Goal: Task Accomplishment & Management: Use online tool/utility

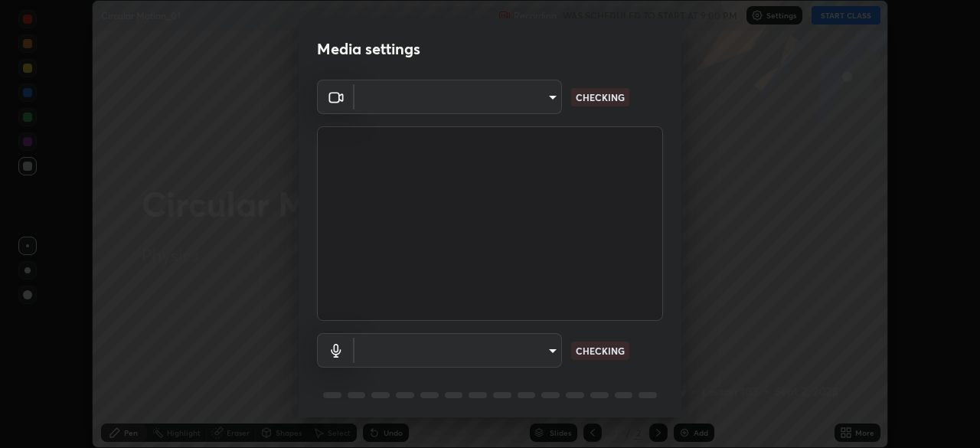
scroll to position [448, 980]
type input "d64d47ec9df49bf16df3be139c80778ada659e70263b5e9972ae33db9fa5459d"
click at [379, 341] on body "Erase all Circular Motion_01 Recording WAS SCHEDULED TO START AT 9:00 PM Settin…" at bounding box center [490, 224] width 980 height 448
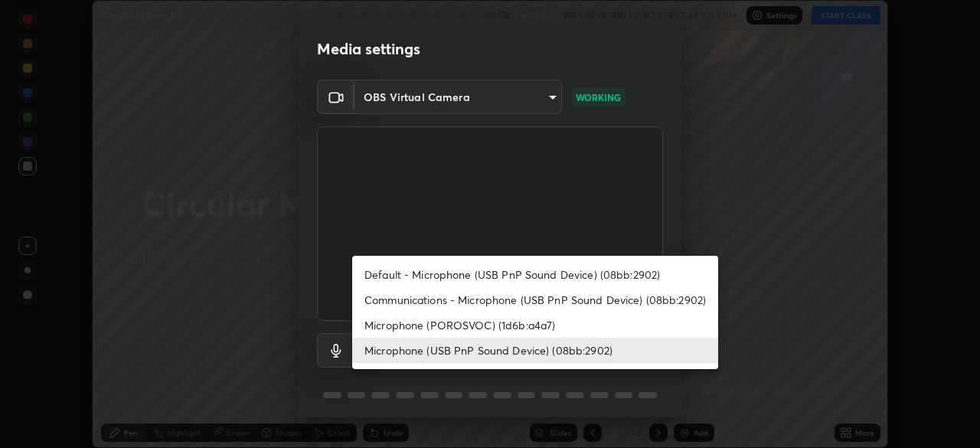
click at [405, 270] on li "Default - Microphone (USB PnP Sound Device) (08bb:2902)" at bounding box center [535, 274] width 366 height 25
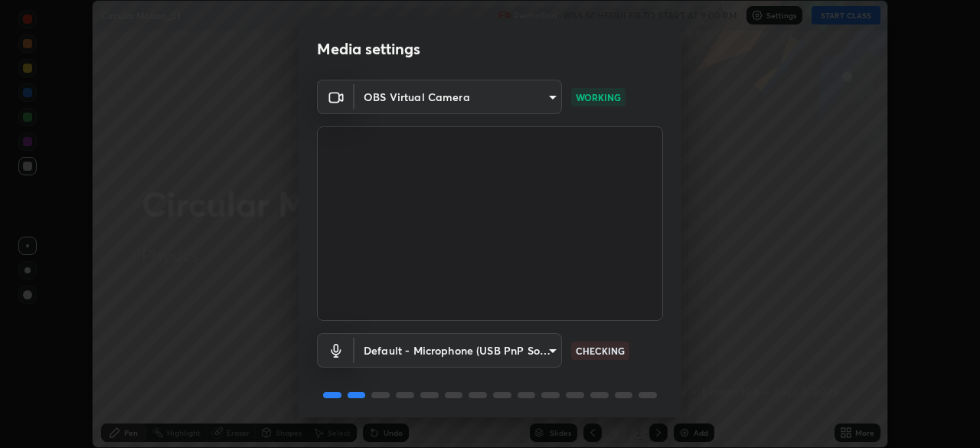
click at [402, 348] on body "Erase all Circular Motion_01 Recording WAS SCHEDULED TO START AT 9:00 PM Settin…" at bounding box center [490, 224] width 980 height 448
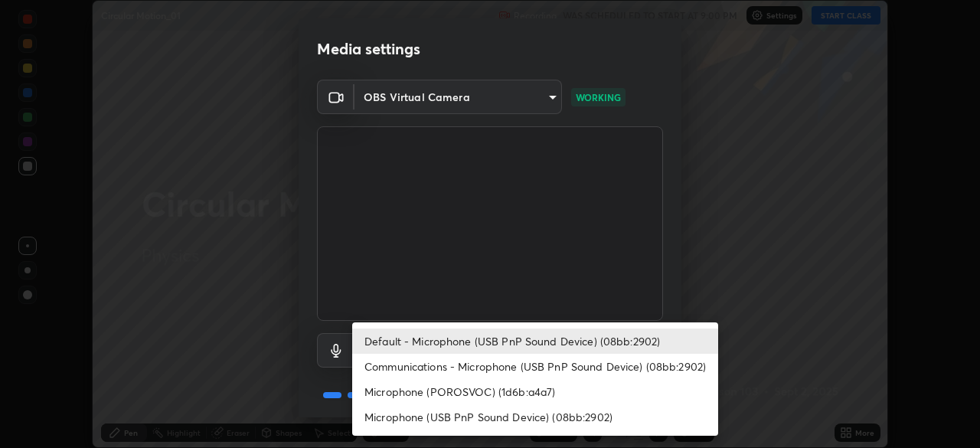
click at [407, 417] on li "Microphone (USB PnP Sound Device) (08bb:2902)" at bounding box center [535, 416] width 366 height 25
type input "51a22c1431b769a8bb8d408626adf62a2672edeebd2159a8188921bb0d946e59"
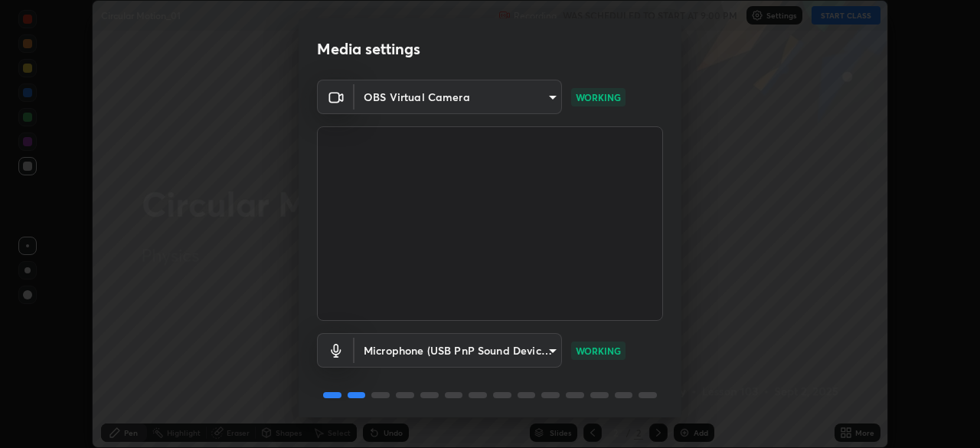
scroll to position [54, 0]
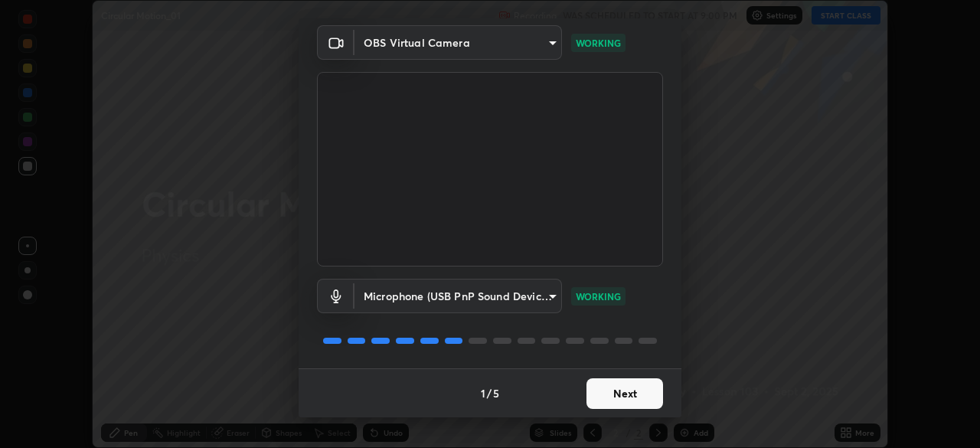
click at [596, 387] on button "Next" at bounding box center [625, 393] width 77 height 31
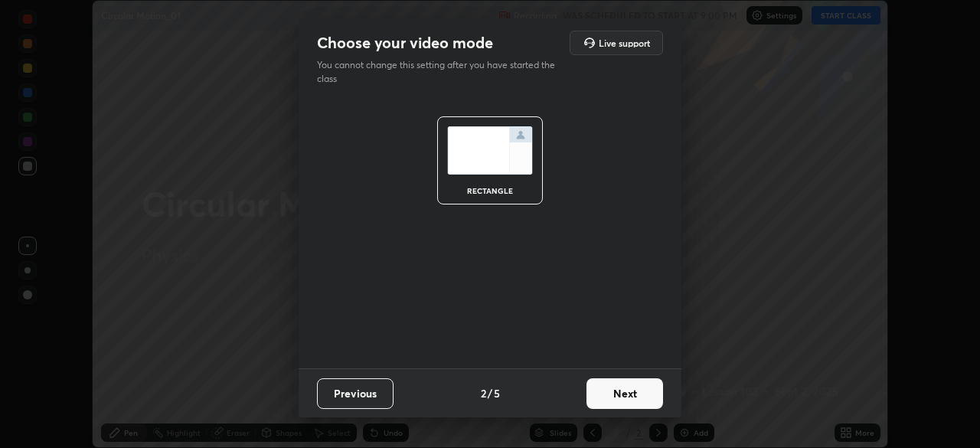
scroll to position [0, 0]
click at [600, 385] on button "Next" at bounding box center [625, 393] width 77 height 31
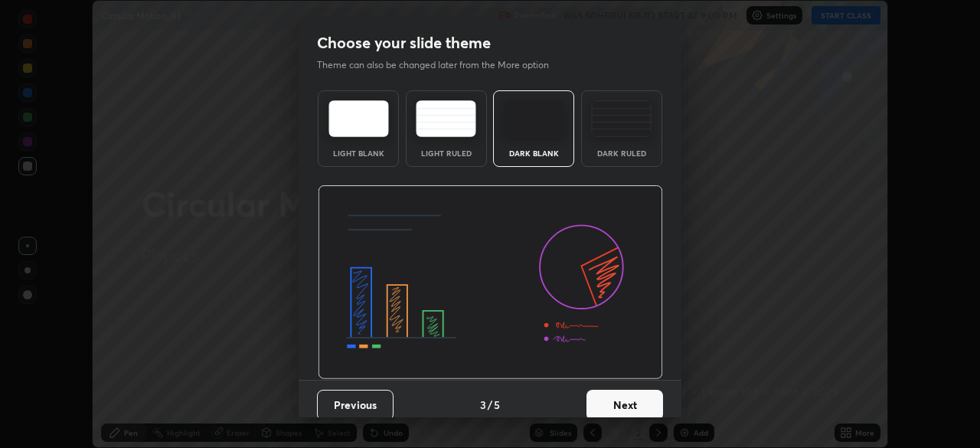
click at [604, 390] on button "Next" at bounding box center [625, 405] width 77 height 31
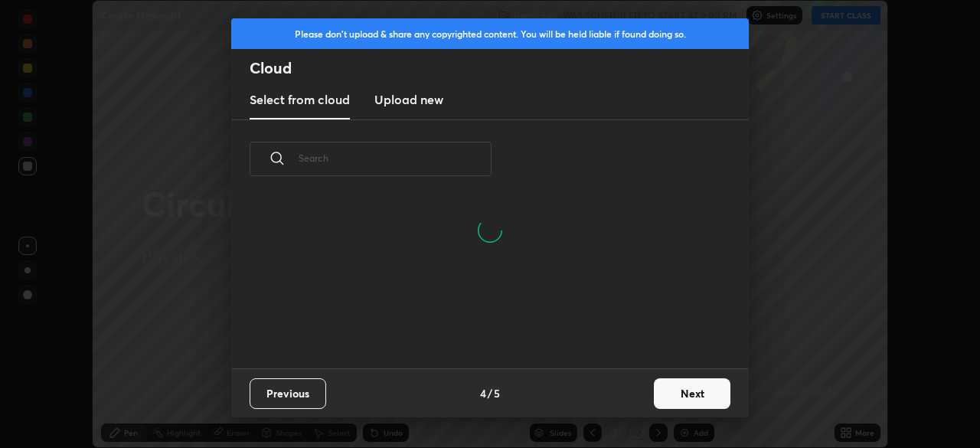
click at [670, 392] on button "Next" at bounding box center [692, 393] width 77 height 31
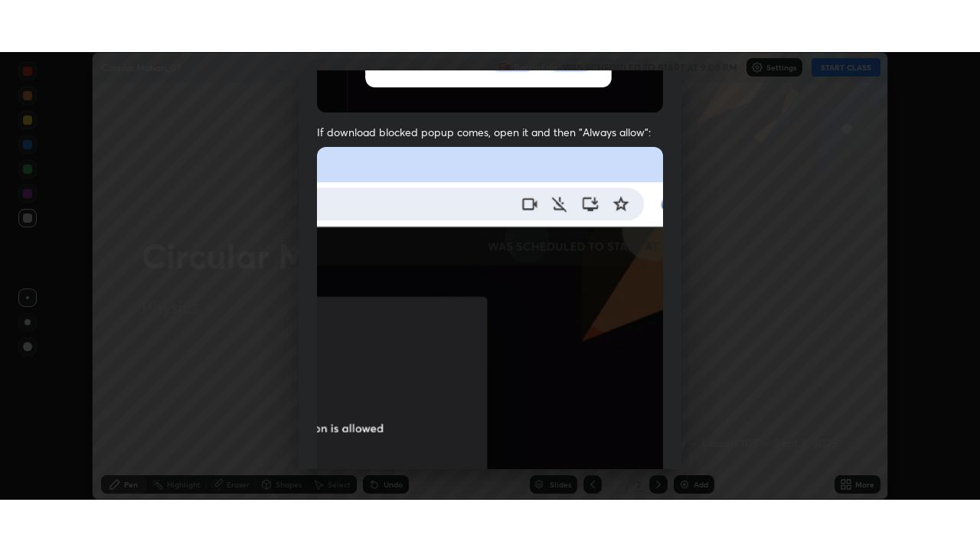
scroll to position [367, 0]
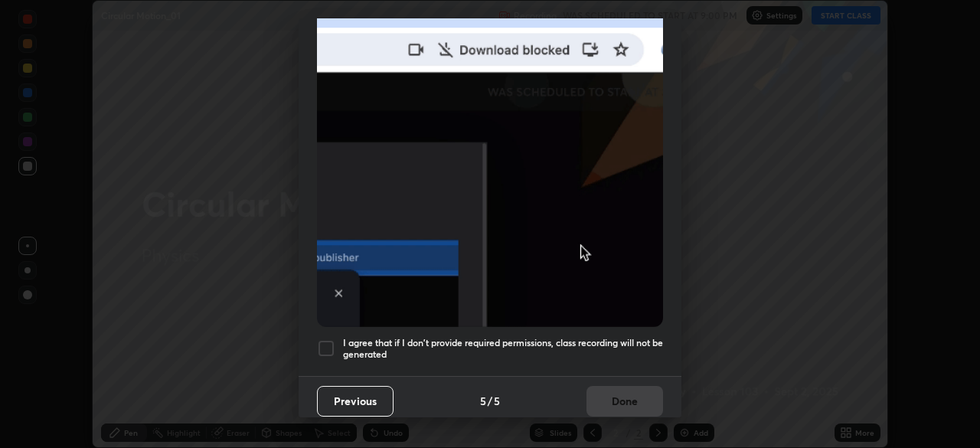
click at [324, 339] on div at bounding box center [326, 348] width 18 height 18
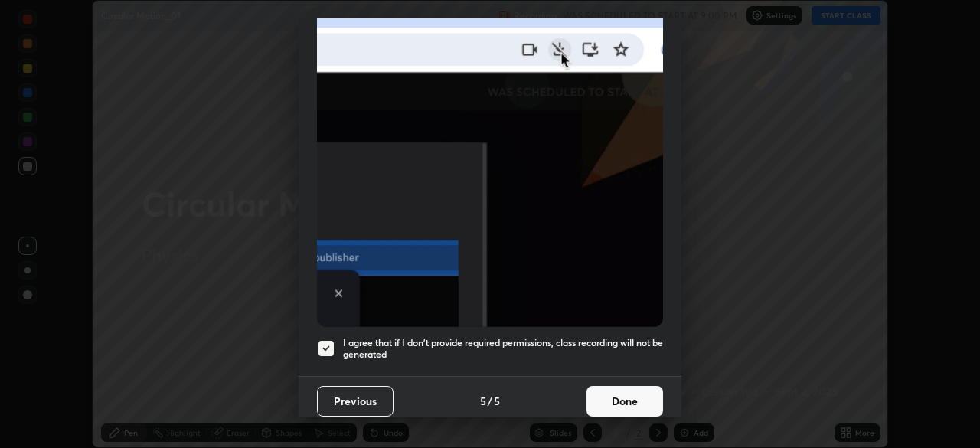
click at [620, 390] on button "Done" at bounding box center [625, 401] width 77 height 31
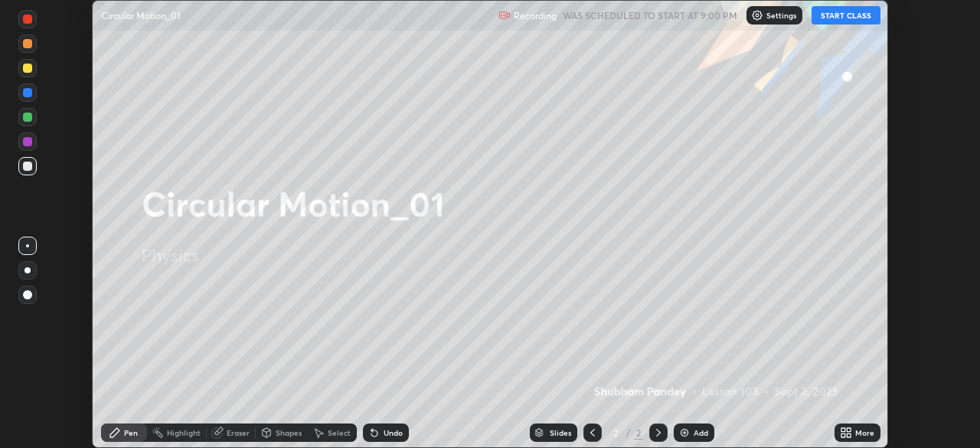
click at [832, 11] on button "START CLASS" at bounding box center [846, 15] width 69 height 18
click at [700, 430] on div "Add" at bounding box center [701, 433] width 15 height 8
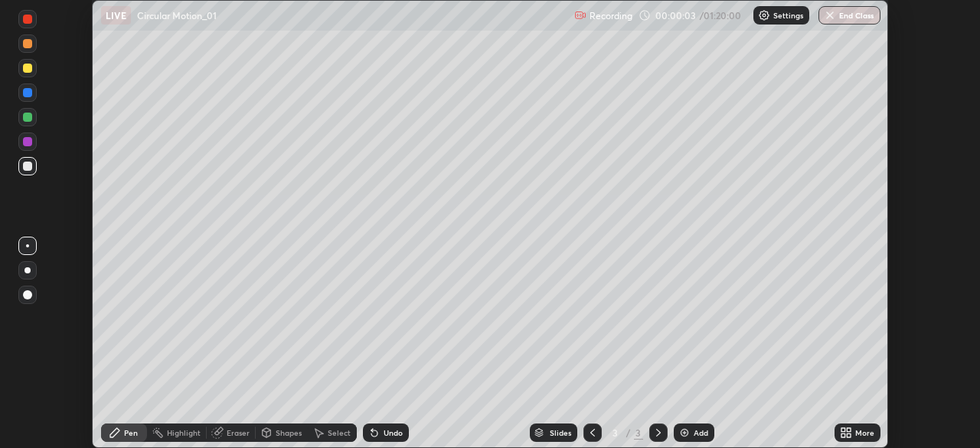
click at [851, 430] on icon at bounding box center [849, 430] width 4 height 4
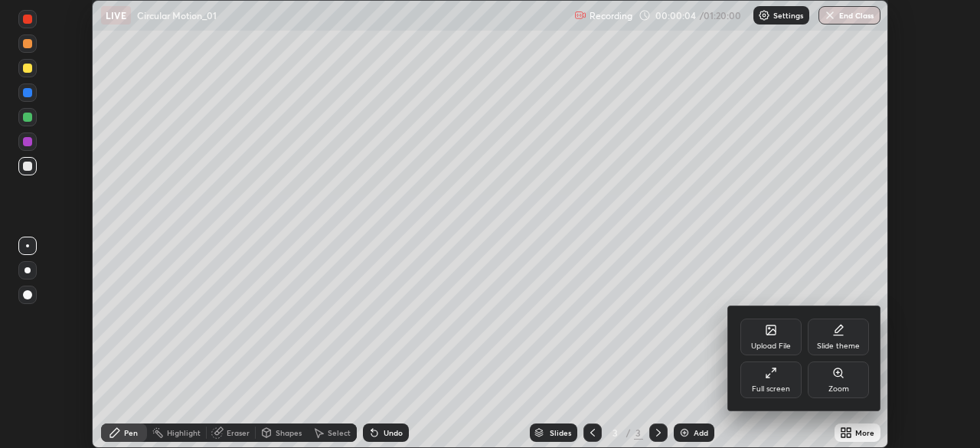
click at [777, 378] on div "Full screen" at bounding box center [770, 379] width 61 height 37
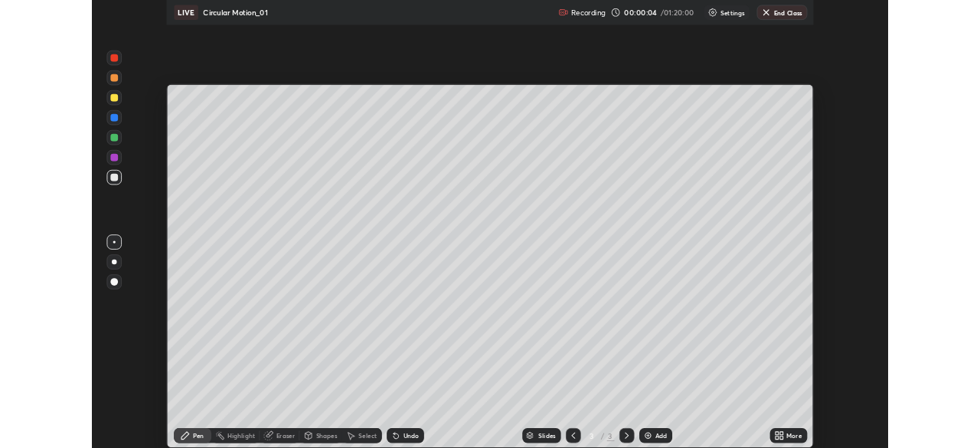
scroll to position [551, 980]
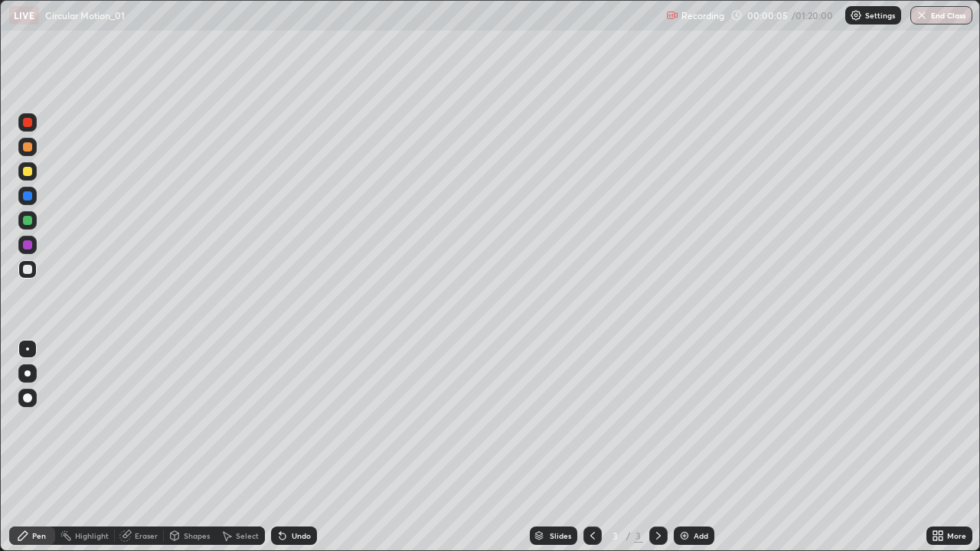
click at [28, 173] on div at bounding box center [27, 171] width 9 height 9
click at [29, 374] on div at bounding box center [28, 374] width 6 height 6
click at [240, 447] on div "Select" at bounding box center [247, 536] width 23 height 8
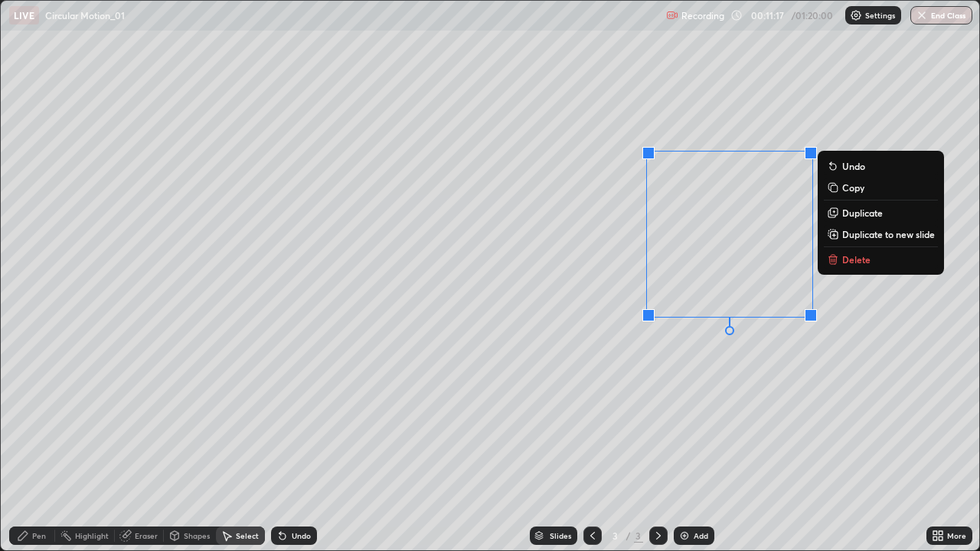
click at [850, 264] on p "Delete" at bounding box center [856, 259] width 28 height 12
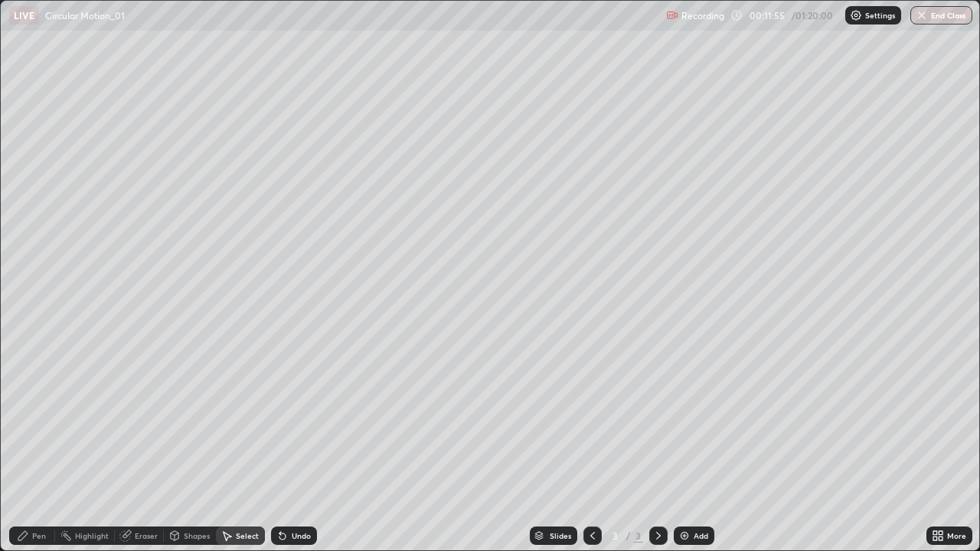
click at [43, 447] on div "Pen" at bounding box center [39, 536] width 14 height 8
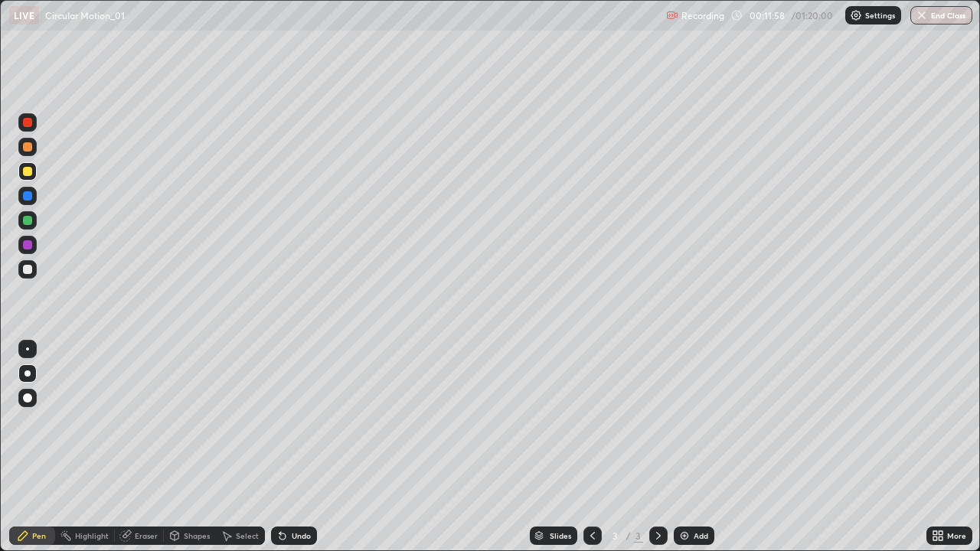
click at [29, 270] on div at bounding box center [27, 269] width 9 height 9
click at [28, 270] on div at bounding box center [27, 269] width 9 height 9
click at [297, 447] on div "Undo" at bounding box center [301, 536] width 19 height 8
click at [31, 172] on div at bounding box center [27, 171] width 9 height 9
click at [682, 447] on img at bounding box center [684, 536] width 12 height 12
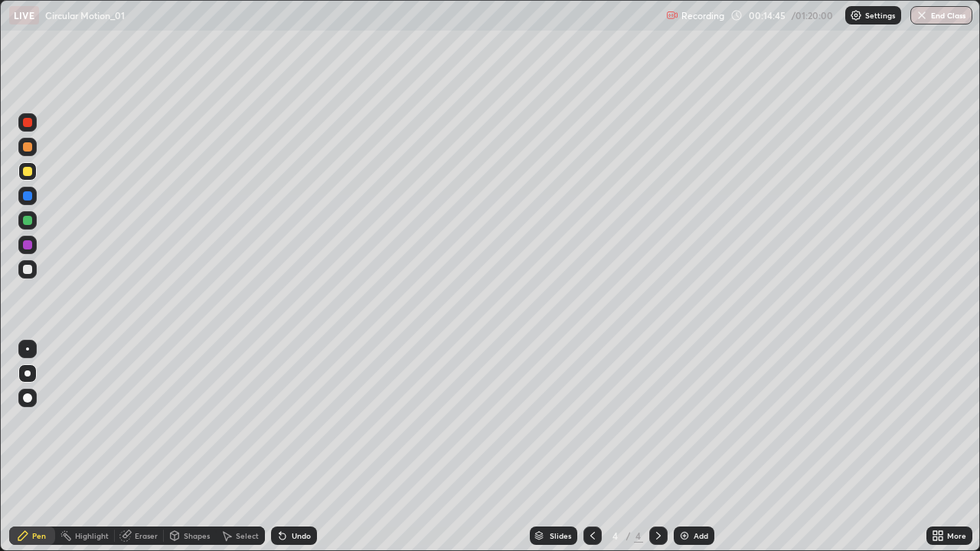
click at [198, 447] on div "Shapes" at bounding box center [197, 536] width 26 height 8
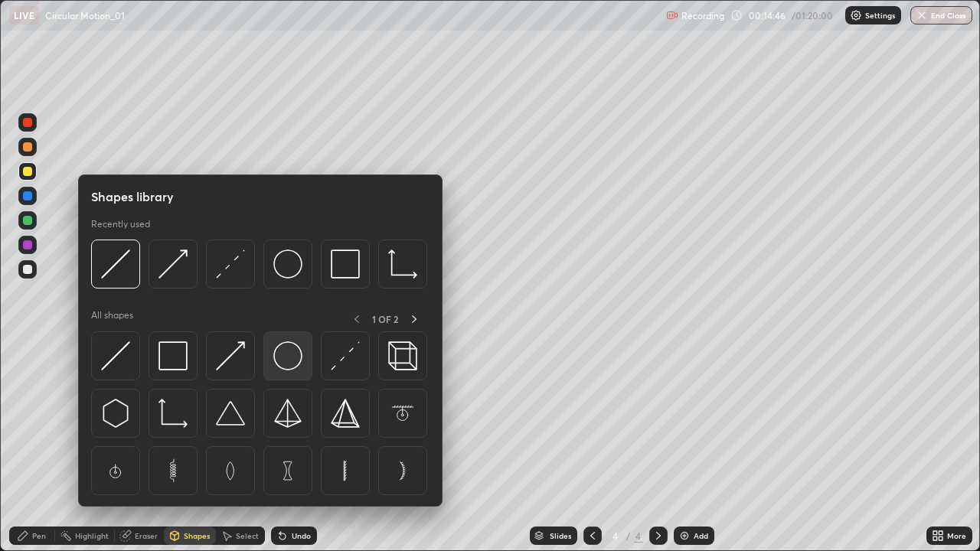
click at [280, 350] on img at bounding box center [287, 355] width 29 height 29
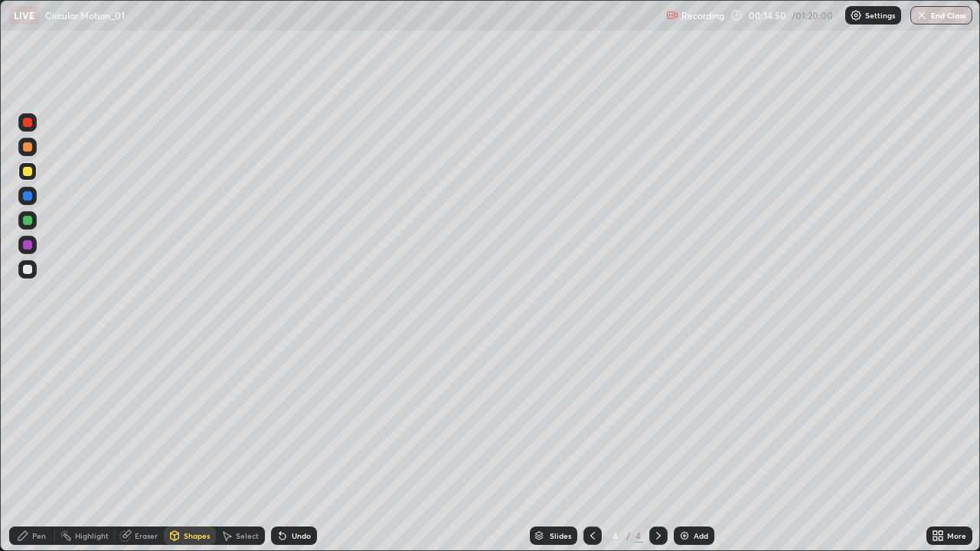
click at [36, 447] on div "Pen" at bounding box center [32, 536] width 46 height 18
click at [188, 447] on div "Shapes" at bounding box center [197, 536] width 26 height 8
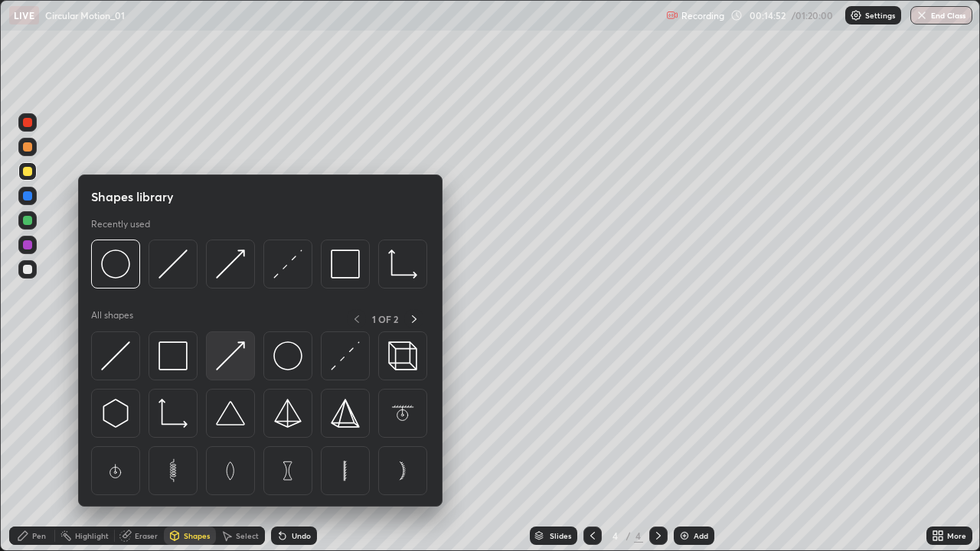
click at [224, 361] on img at bounding box center [230, 355] width 29 height 29
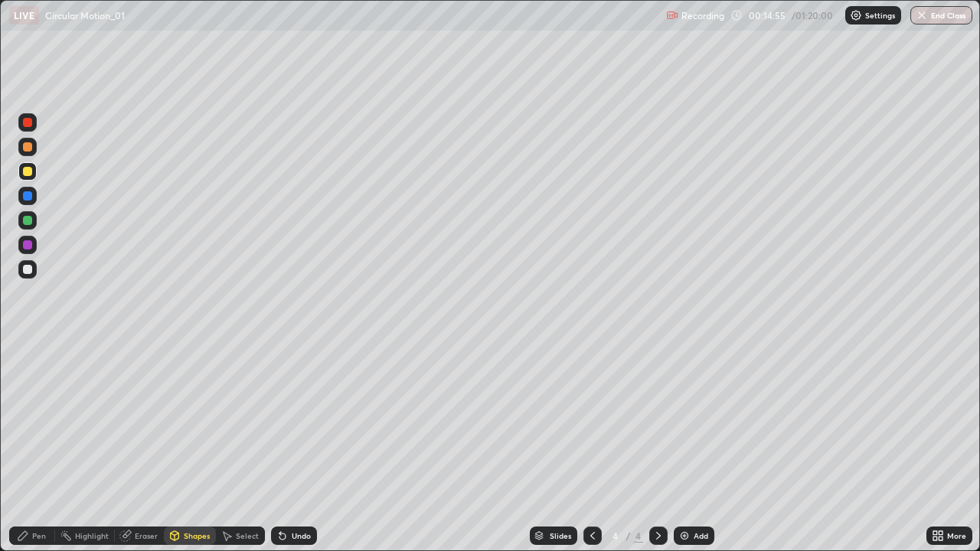
click at [42, 447] on div "Pen" at bounding box center [32, 536] width 46 height 18
click at [186, 447] on div "Shapes" at bounding box center [197, 536] width 26 height 8
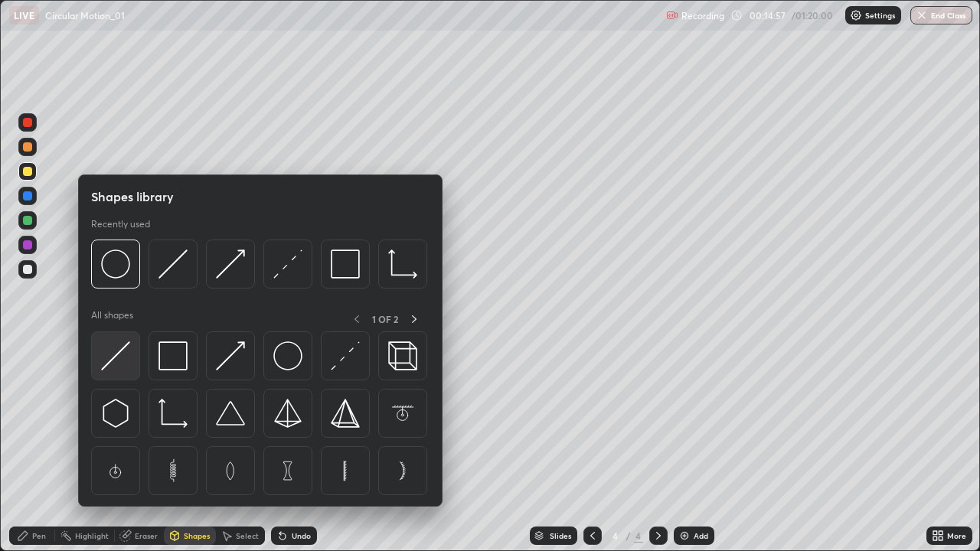
click at [118, 358] on img at bounding box center [115, 355] width 29 height 29
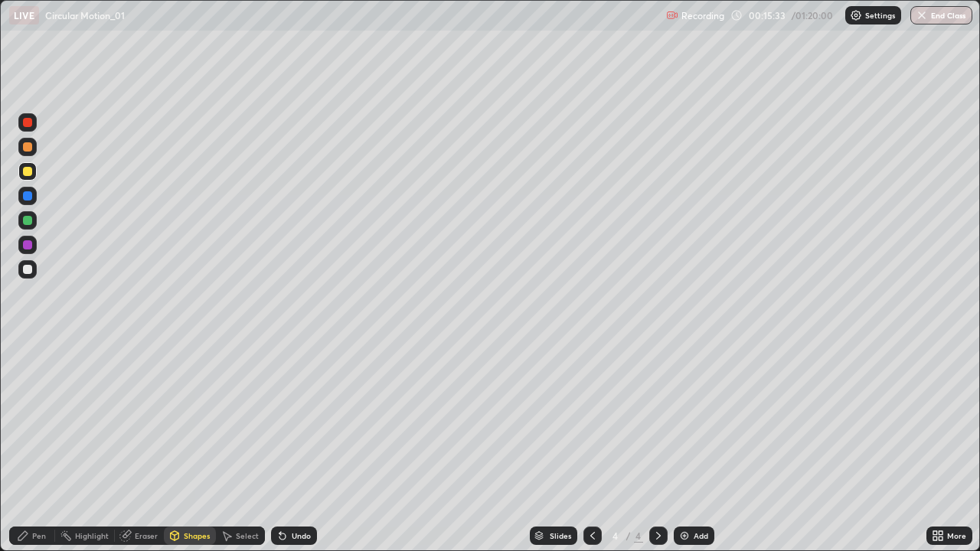
click at [34, 447] on div "Pen" at bounding box center [39, 536] width 14 height 8
click at [25, 270] on div at bounding box center [27, 269] width 9 height 9
click at [293, 447] on div "Undo" at bounding box center [301, 536] width 19 height 8
click at [295, 447] on div "Undo" at bounding box center [301, 536] width 19 height 8
click at [27, 172] on div at bounding box center [27, 171] width 9 height 9
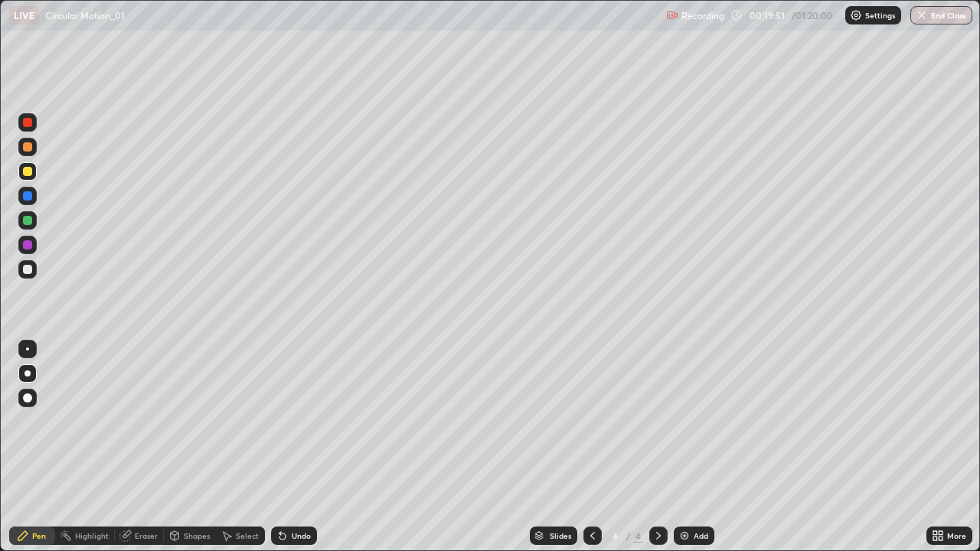
click at [287, 447] on div "Undo" at bounding box center [294, 536] width 46 height 18
click at [23, 276] on div at bounding box center [27, 269] width 18 height 18
click at [694, 447] on div "Add" at bounding box center [701, 536] width 15 height 8
click at [28, 170] on div at bounding box center [27, 171] width 9 height 9
click at [25, 270] on div at bounding box center [27, 269] width 9 height 9
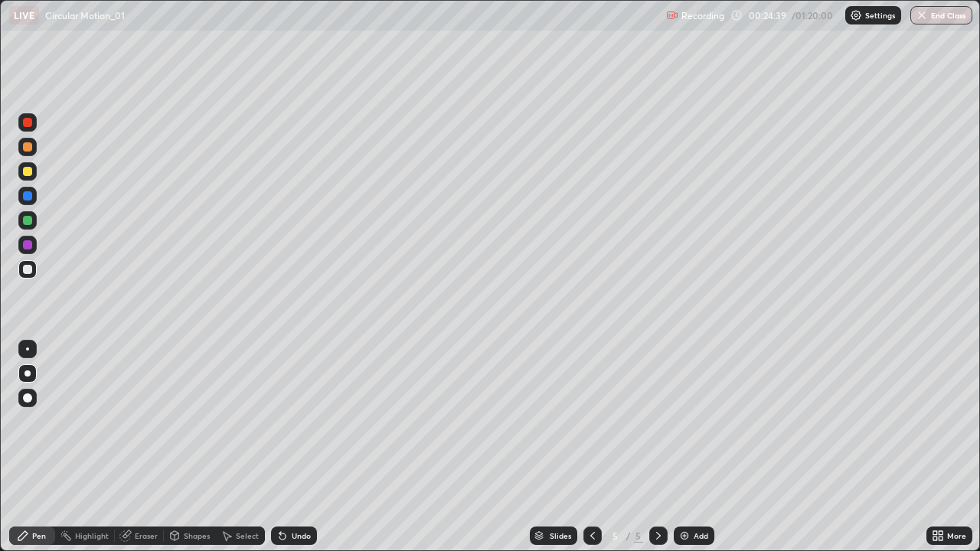
click at [28, 172] on div at bounding box center [27, 171] width 9 height 9
click at [28, 270] on div at bounding box center [27, 269] width 9 height 9
click at [300, 447] on div "Undo" at bounding box center [294, 536] width 46 height 18
click at [301, 447] on div "Undo" at bounding box center [301, 536] width 19 height 8
click at [28, 172] on div at bounding box center [27, 171] width 9 height 9
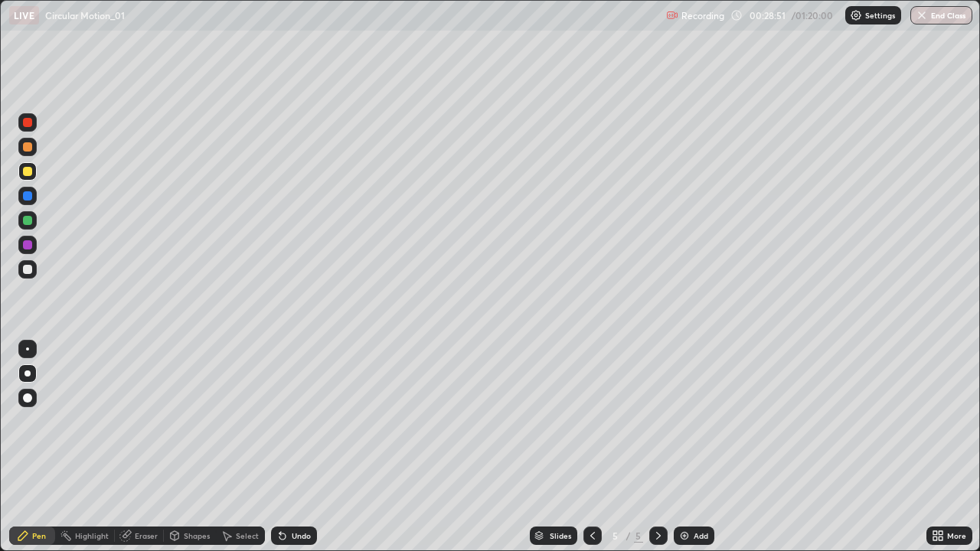
click at [21, 266] on div at bounding box center [27, 269] width 18 height 18
click at [691, 447] on div "Add" at bounding box center [694, 536] width 41 height 18
click at [28, 175] on div at bounding box center [27, 171] width 9 height 9
click at [28, 270] on div at bounding box center [27, 269] width 9 height 9
click at [148, 447] on div "Eraser" at bounding box center [146, 536] width 23 height 8
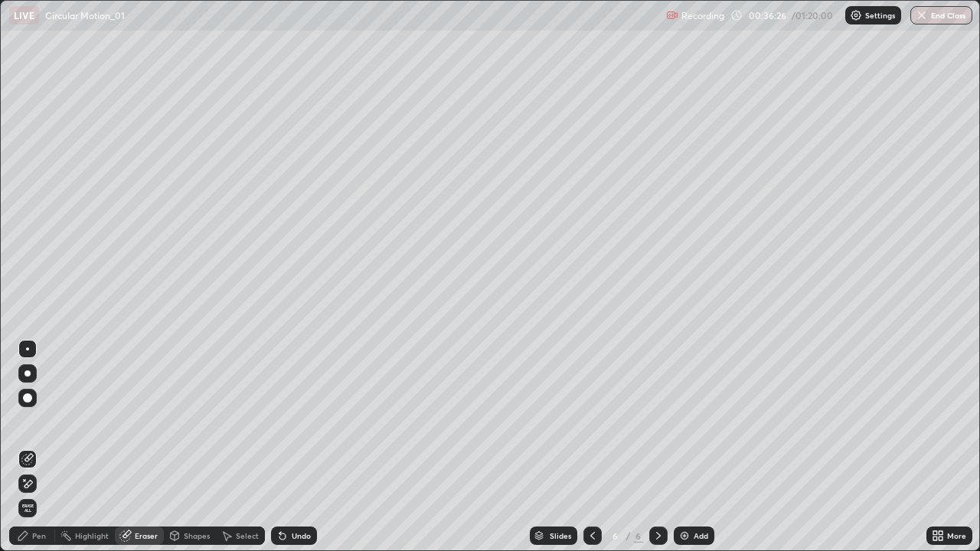
click at [28, 447] on icon at bounding box center [23, 536] width 12 height 12
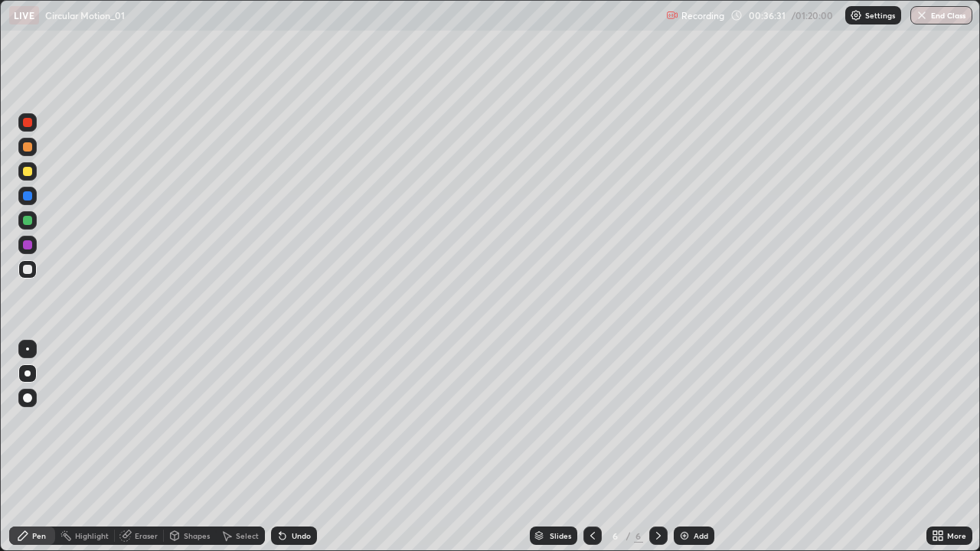
click at [33, 447] on div "Pen" at bounding box center [32, 536] width 46 height 18
click at [27, 173] on div at bounding box center [27, 171] width 9 height 9
click at [681, 447] on img at bounding box center [684, 536] width 12 height 12
click at [28, 172] on div at bounding box center [27, 171] width 9 height 9
click at [23, 270] on div at bounding box center [27, 269] width 9 height 9
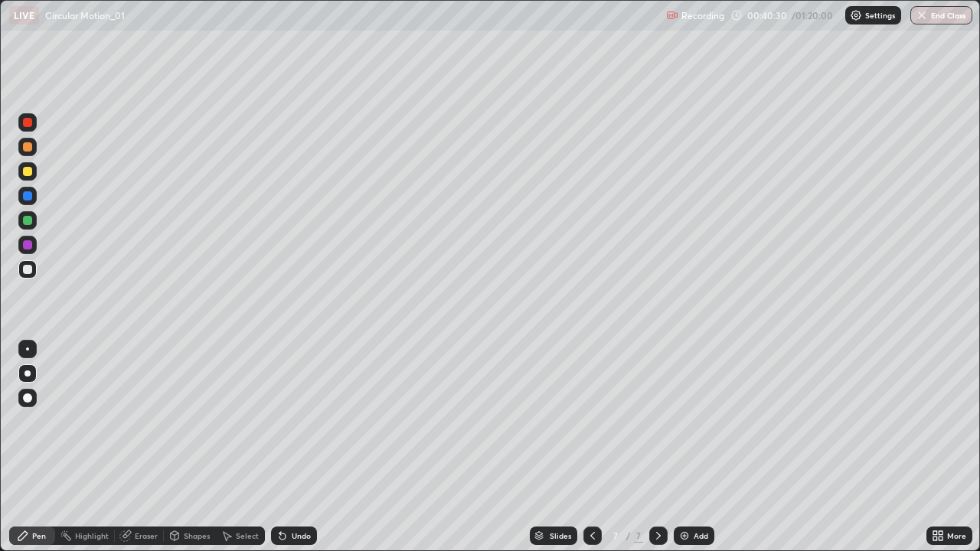
click at [27, 263] on div at bounding box center [27, 269] width 18 height 18
click at [190, 447] on div "Shapes" at bounding box center [197, 536] width 26 height 8
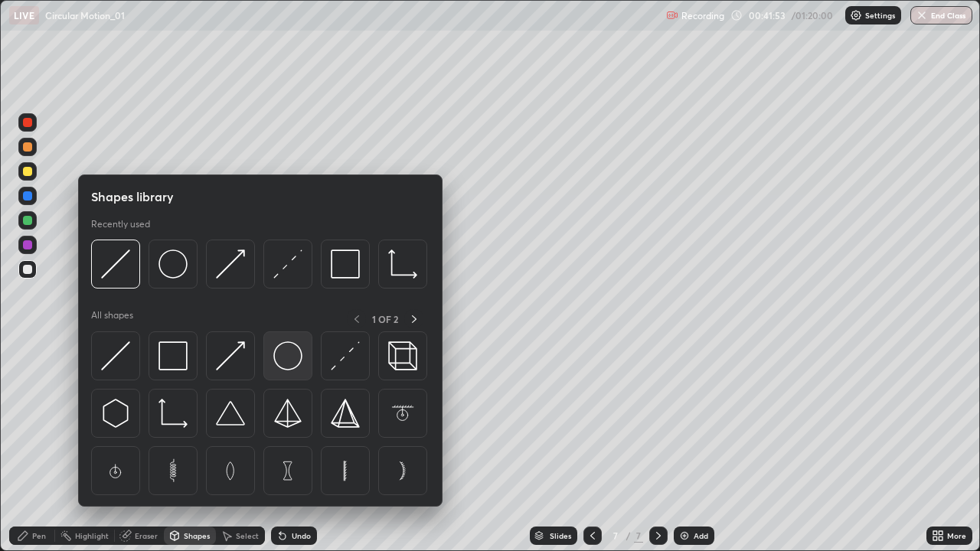
click at [281, 355] on img at bounding box center [287, 355] width 29 height 29
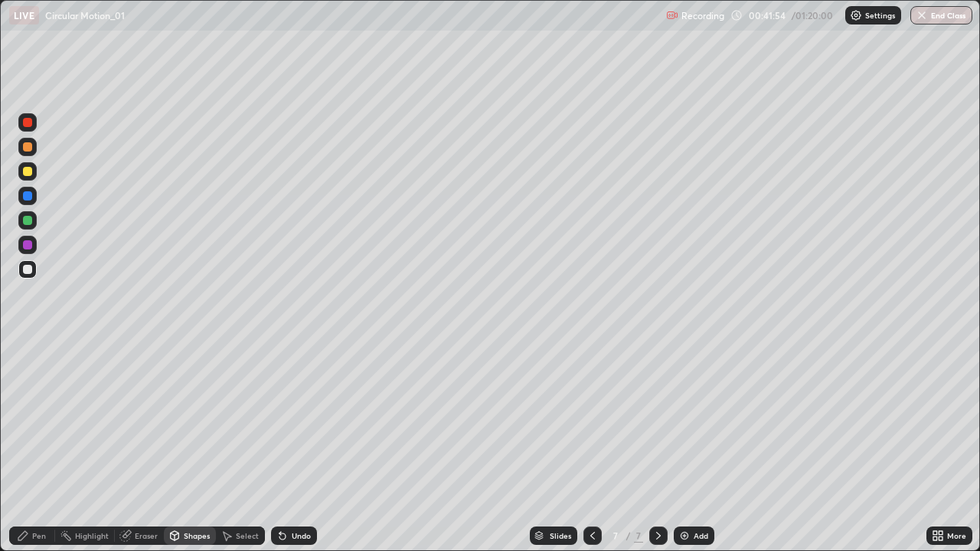
click at [21, 165] on div at bounding box center [27, 171] width 18 height 18
click at [195, 447] on div "Shapes" at bounding box center [197, 536] width 26 height 8
click at [191, 447] on div "Shapes" at bounding box center [197, 536] width 26 height 8
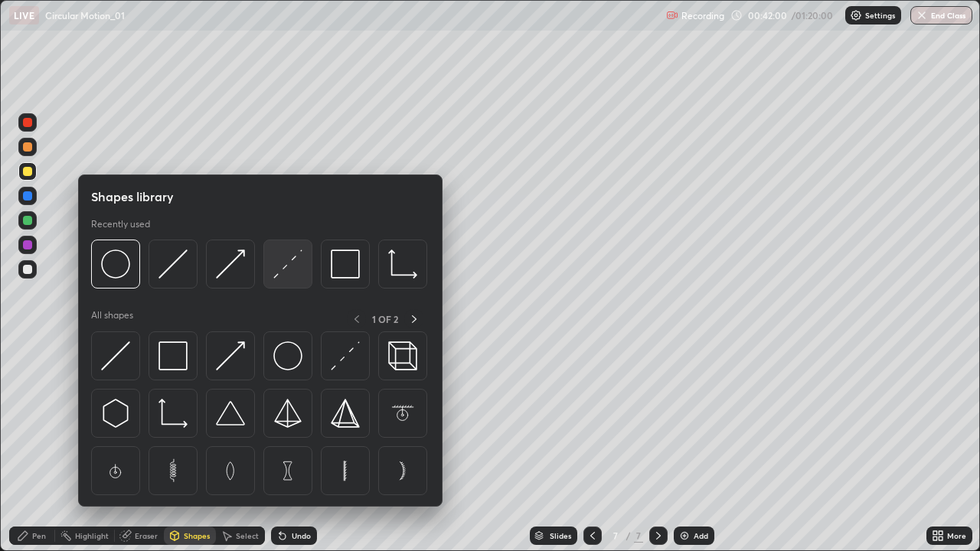
click at [292, 263] on img at bounding box center [287, 264] width 29 height 29
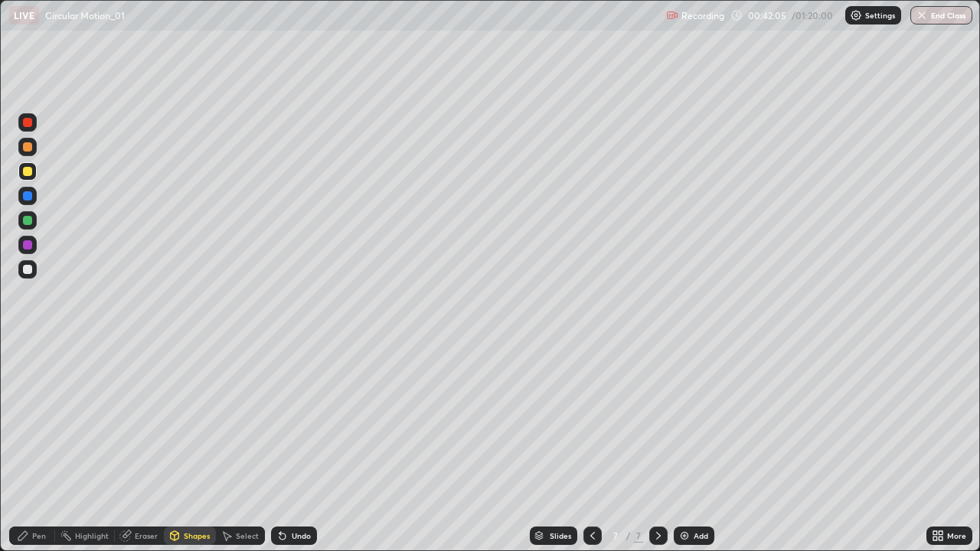
click at [35, 447] on div "Pen" at bounding box center [39, 536] width 14 height 8
click at [28, 276] on div at bounding box center [27, 269] width 18 height 18
click at [288, 447] on div "Undo" at bounding box center [294, 536] width 46 height 18
click at [29, 123] on div at bounding box center [27, 122] width 9 height 9
click at [25, 218] on div at bounding box center [27, 220] width 9 height 9
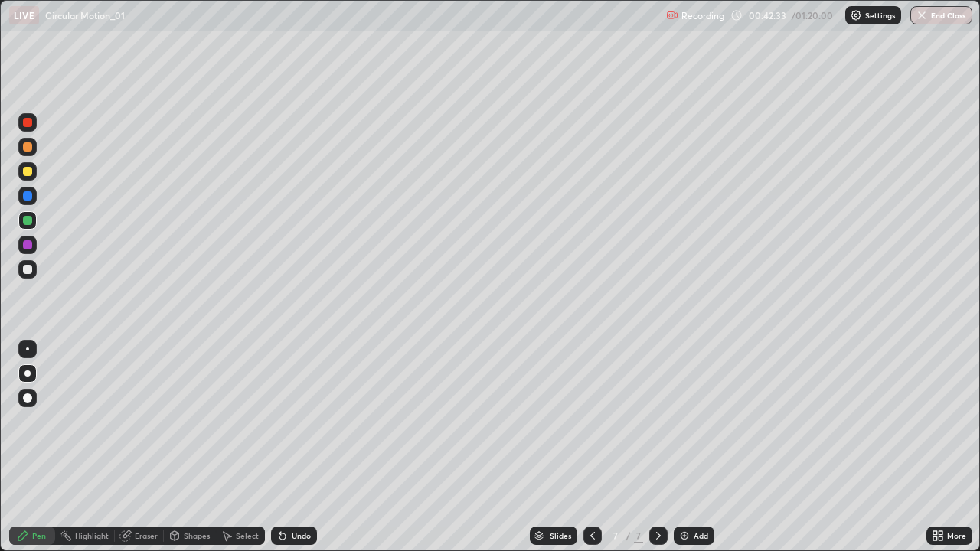
click at [31, 149] on div at bounding box center [27, 146] width 9 height 9
click at [279, 447] on icon at bounding box center [282, 537] width 6 height 6
click at [25, 129] on div at bounding box center [27, 122] width 18 height 18
click at [28, 221] on div at bounding box center [27, 220] width 9 height 9
click at [685, 447] on img at bounding box center [684, 536] width 12 height 12
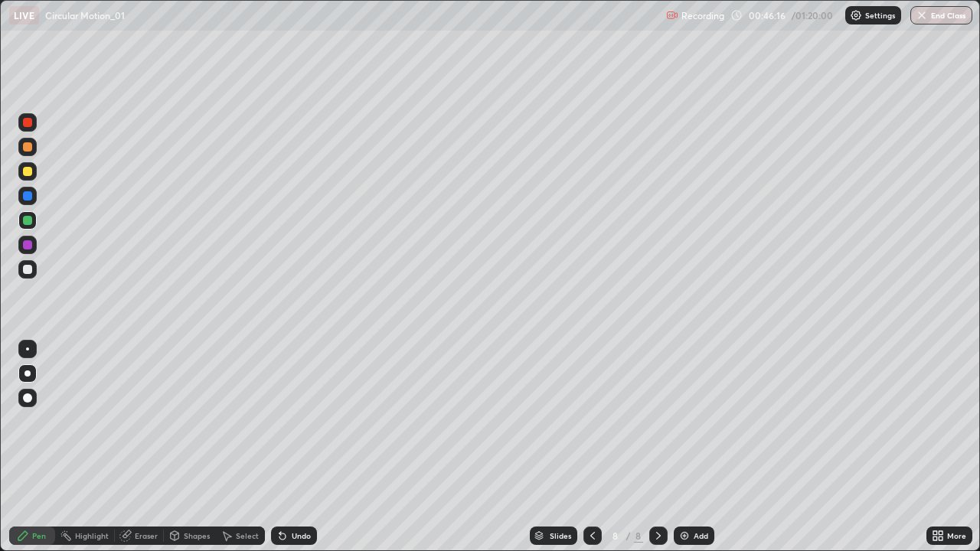
click at [28, 174] on div at bounding box center [27, 171] width 9 height 9
click at [30, 269] on div at bounding box center [27, 269] width 9 height 9
click at [694, 447] on div "Add" at bounding box center [701, 536] width 15 height 8
click at [30, 170] on div at bounding box center [27, 171] width 9 height 9
click at [204, 447] on div "Shapes" at bounding box center [190, 536] width 52 height 18
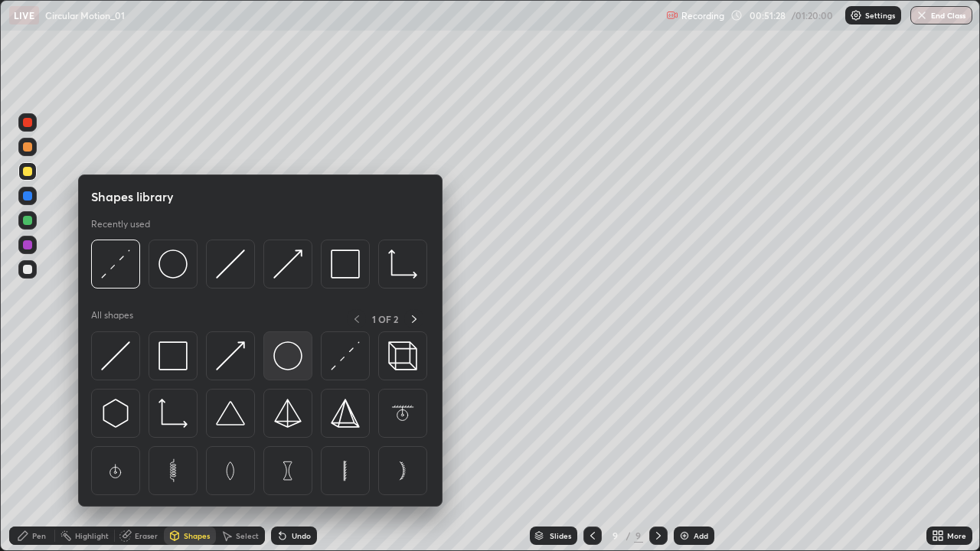
click at [282, 352] on img at bounding box center [287, 355] width 29 height 29
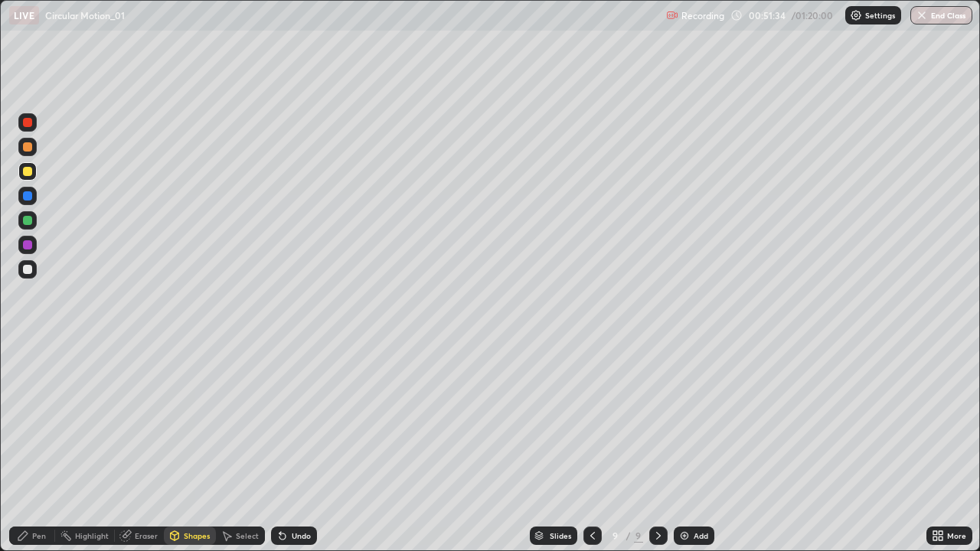
click at [32, 447] on div "Pen" at bounding box center [32, 536] width 46 height 18
click at [26, 270] on div at bounding box center [27, 269] width 9 height 9
click at [24, 167] on div at bounding box center [27, 171] width 9 height 9
click at [31, 273] on div at bounding box center [27, 269] width 9 height 9
click at [678, 447] on img at bounding box center [684, 536] width 12 height 12
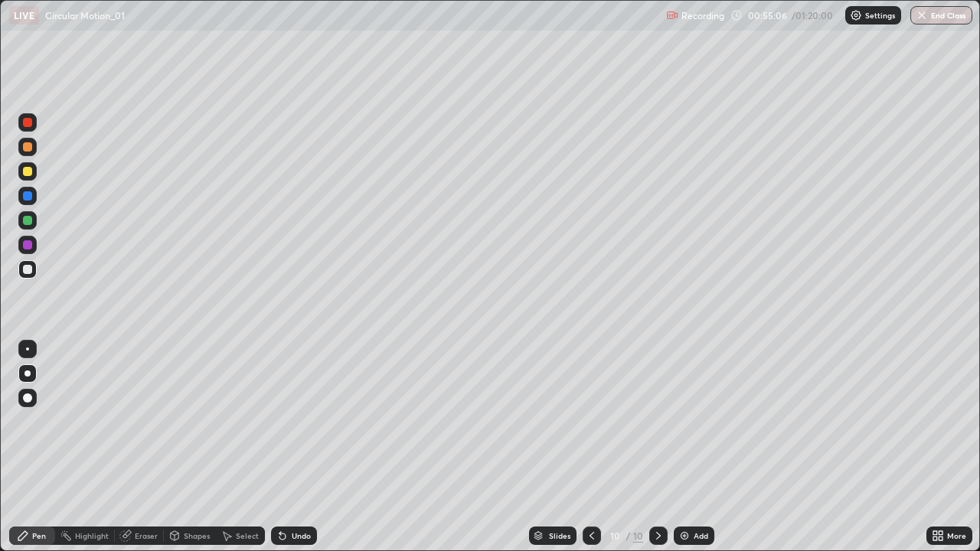
click at [31, 173] on div at bounding box center [27, 171] width 9 height 9
click at [25, 271] on div at bounding box center [27, 269] width 9 height 9
click at [285, 447] on div "Undo" at bounding box center [294, 536] width 46 height 18
click at [281, 447] on div "Undo" at bounding box center [294, 536] width 46 height 18
click at [280, 447] on icon at bounding box center [282, 537] width 6 height 6
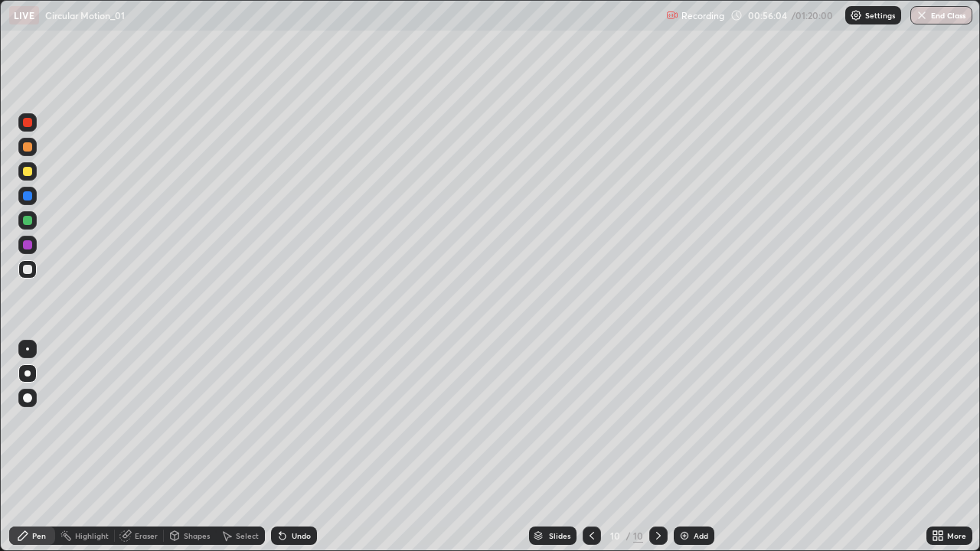
click at [292, 447] on div "Undo" at bounding box center [301, 536] width 19 height 8
click at [280, 447] on icon at bounding box center [282, 537] width 6 height 6
click at [688, 447] on img at bounding box center [684, 536] width 12 height 12
click at [20, 177] on div at bounding box center [27, 171] width 18 height 18
click at [297, 447] on div "Undo" at bounding box center [301, 536] width 19 height 8
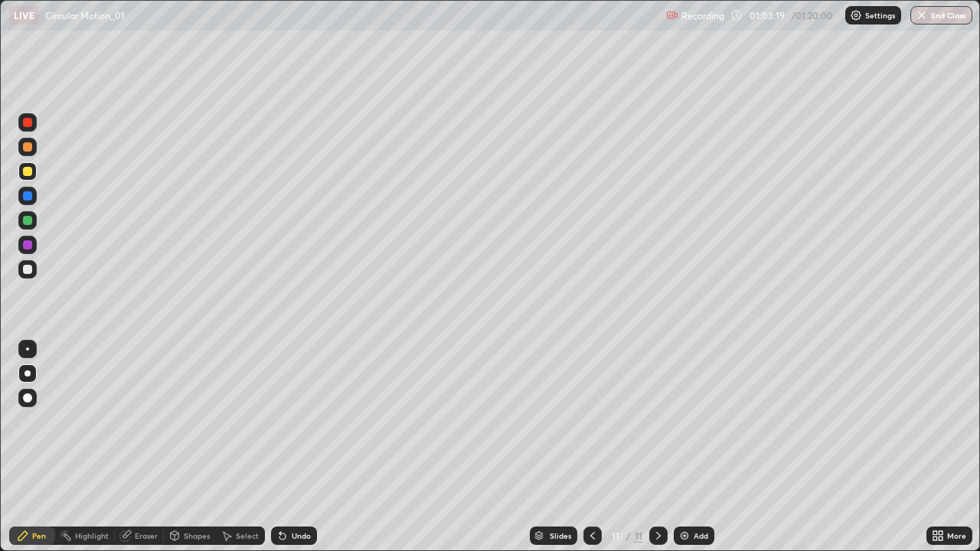
click at [295, 447] on div "Undo" at bounding box center [301, 536] width 19 height 8
click at [298, 447] on div "Undo" at bounding box center [301, 536] width 19 height 8
click at [26, 270] on div at bounding box center [27, 269] width 9 height 9
click at [689, 447] on img at bounding box center [684, 536] width 12 height 12
click at [31, 168] on div at bounding box center [27, 171] width 9 height 9
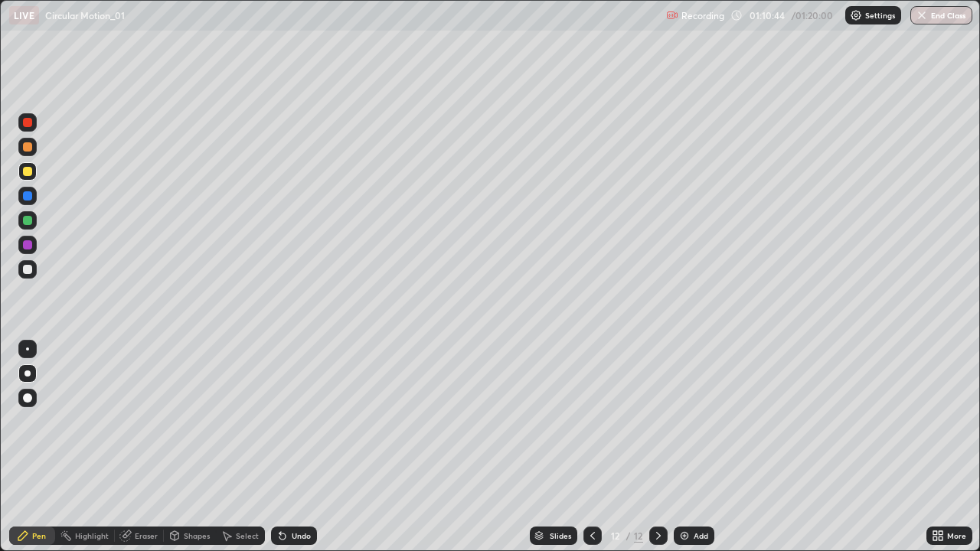
click at [291, 447] on div "Undo" at bounding box center [294, 536] width 46 height 18
click at [25, 273] on div at bounding box center [27, 269] width 9 height 9
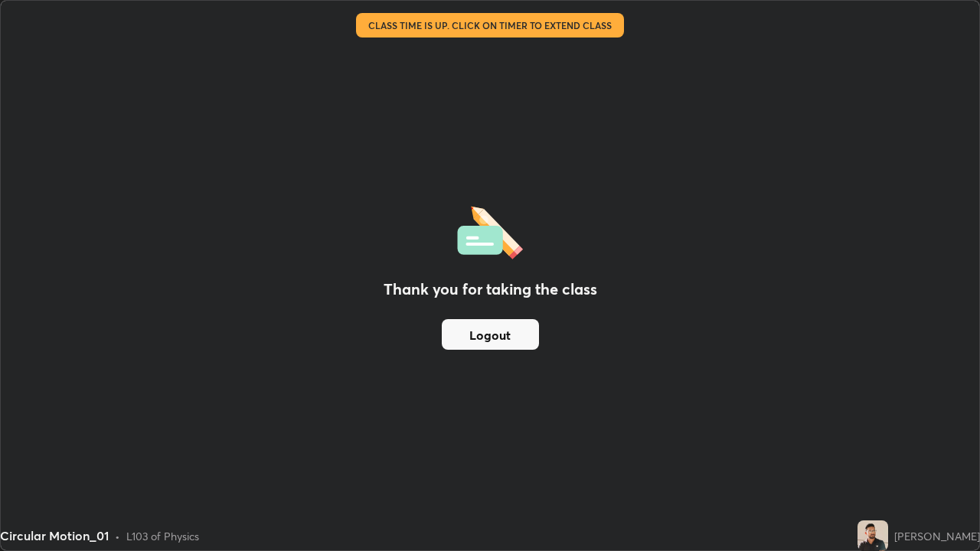
click at [489, 72] on div "Thank you for taking the class Logout" at bounding box center [490, 276] width 979 height 550
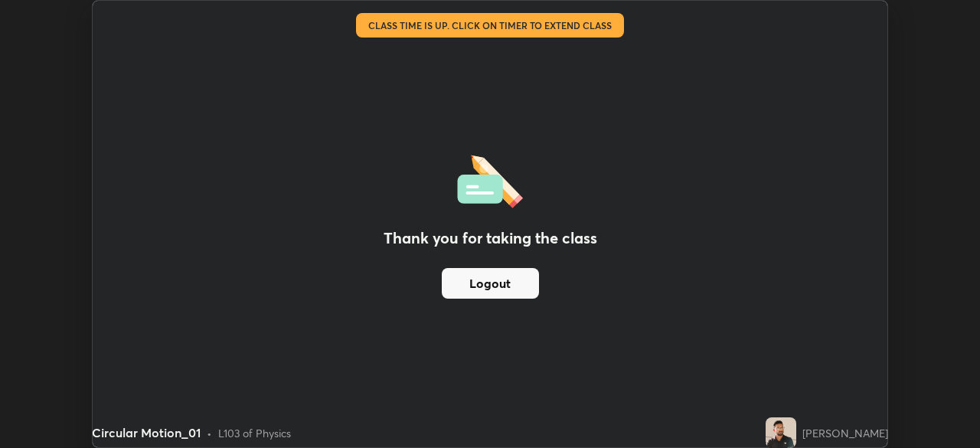
scroll to position [76119, 75587]
